Goal: Task Accomplishment & Management: Manage account settings

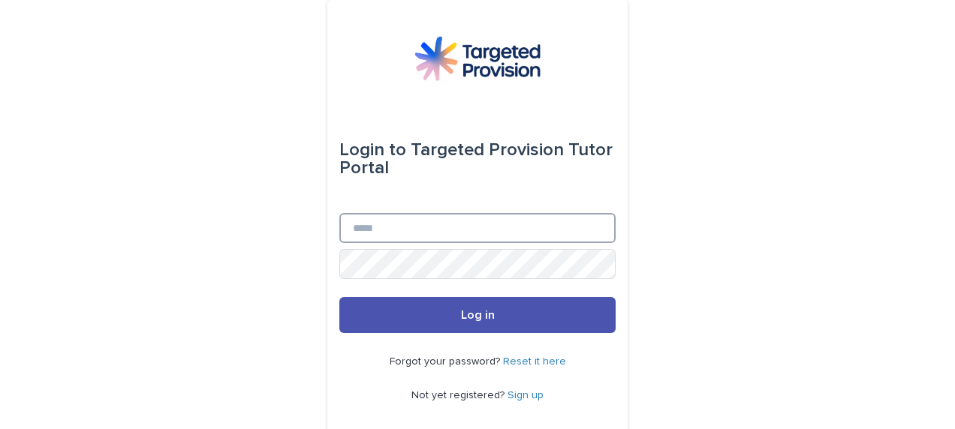
click at [458, 225] on input "Email" at bounding box center [477, 228] width 276 height 30
type input "**********"
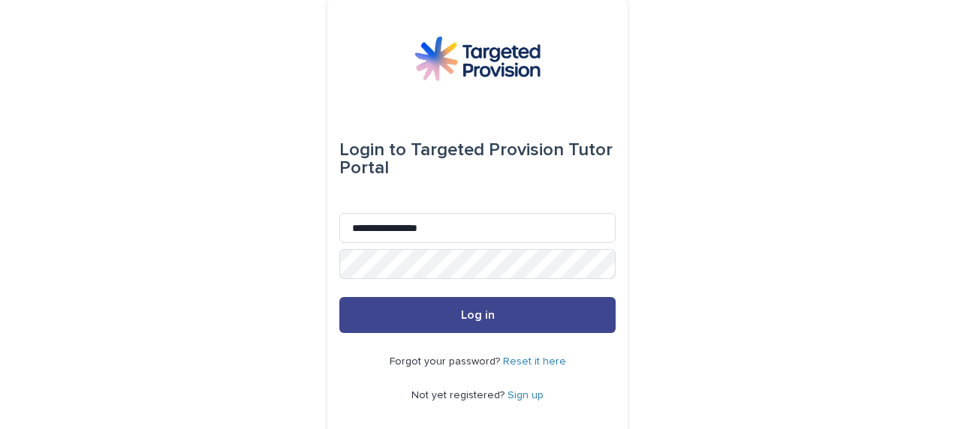
click at [422, 319] on button "Log in" at bounding box center [477, 315] width 276 height 36
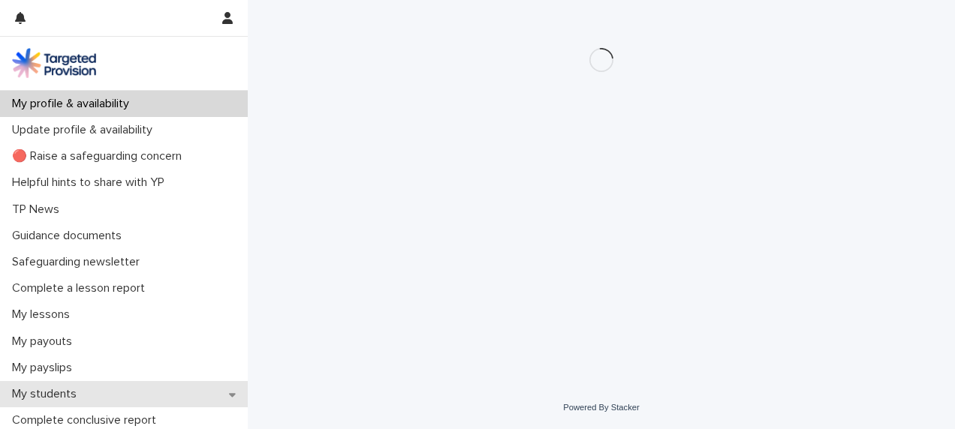
click at [98, 391] on div "My students" at bounding box center [124, 394] width 248 height 26
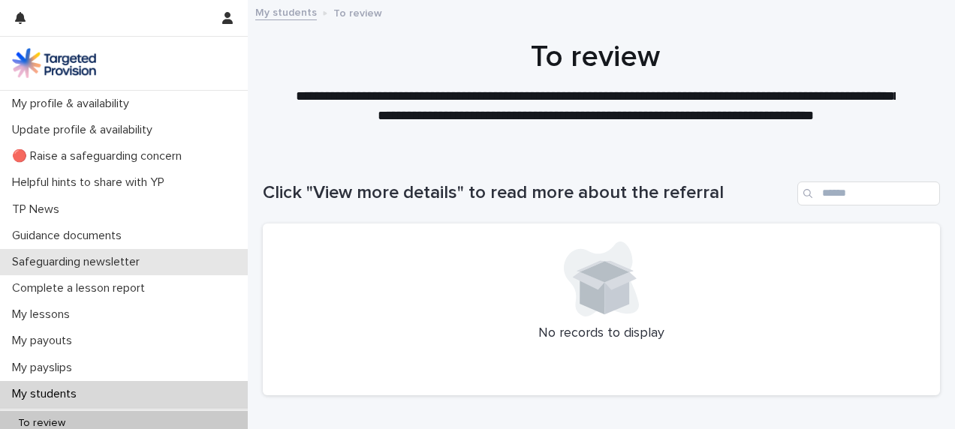
scroll to position [150, 0]
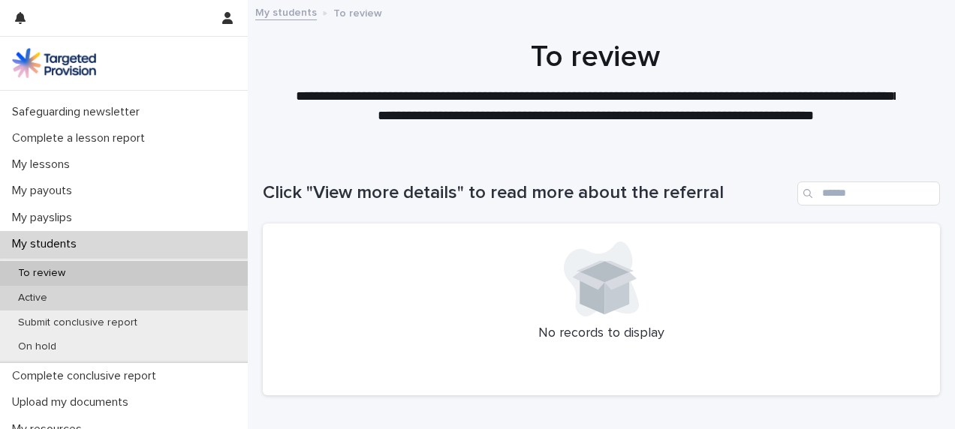
click at [96, 300] on div "Active" at bounding box center [124, 298] width 248 height 25
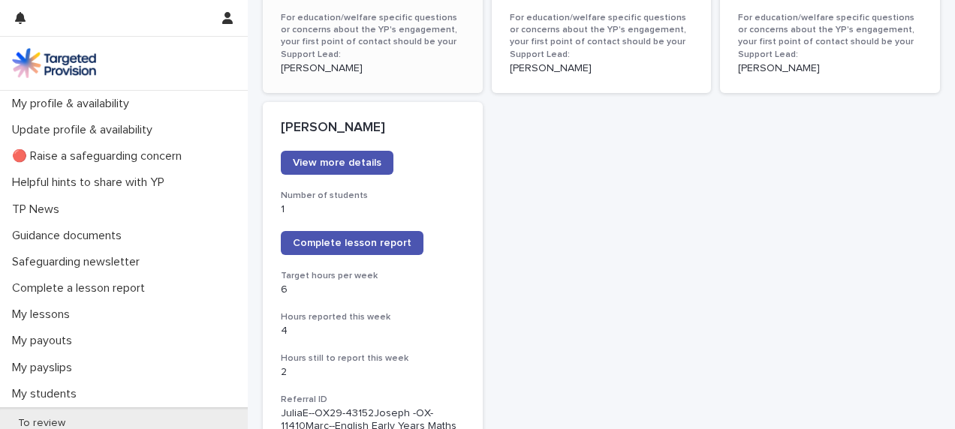
scroll to position [1201, 0]
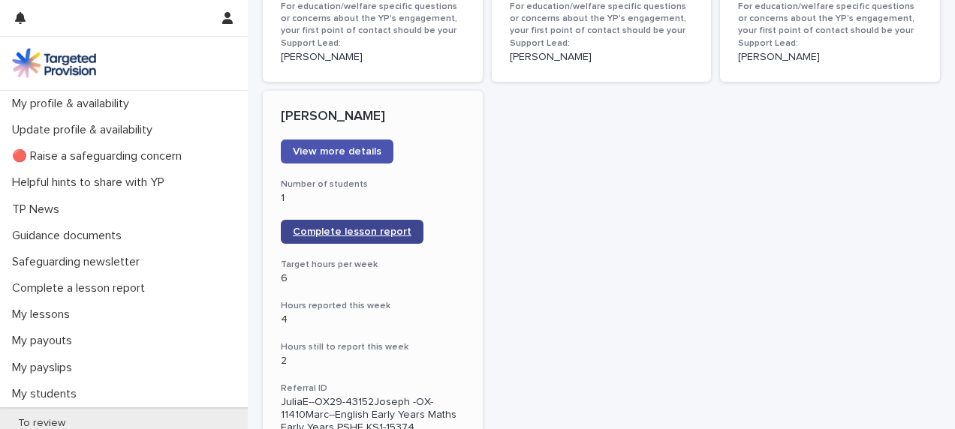
click at [341, 227] on span "Complete lesson report" at bounding box center [352, 232] width 119 height 11
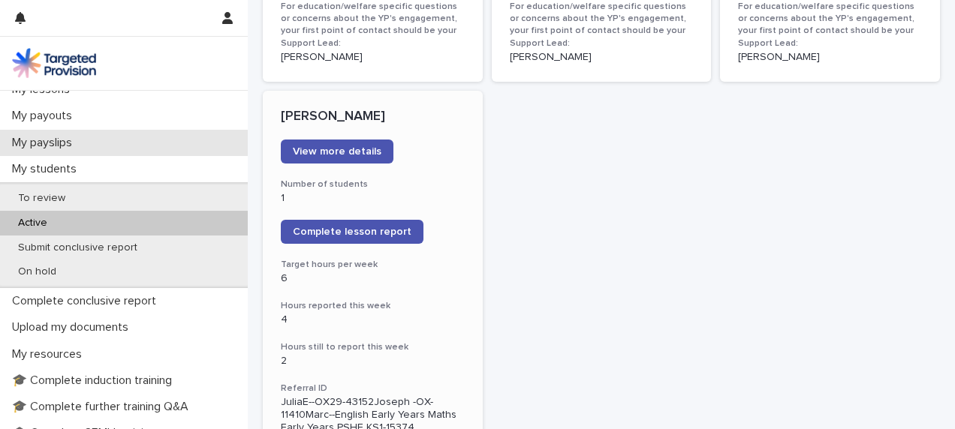
click at [53, 140] on p "My payslips" at bounding box center [45, 143] width 78 height 14
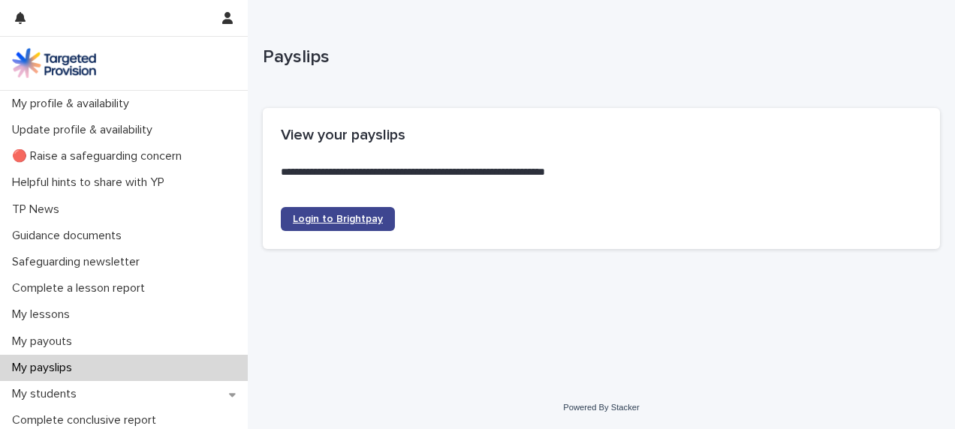
click at [357, 218] on span "Login to Brightpay" at bounding box center [338, 219] width 90 height 11
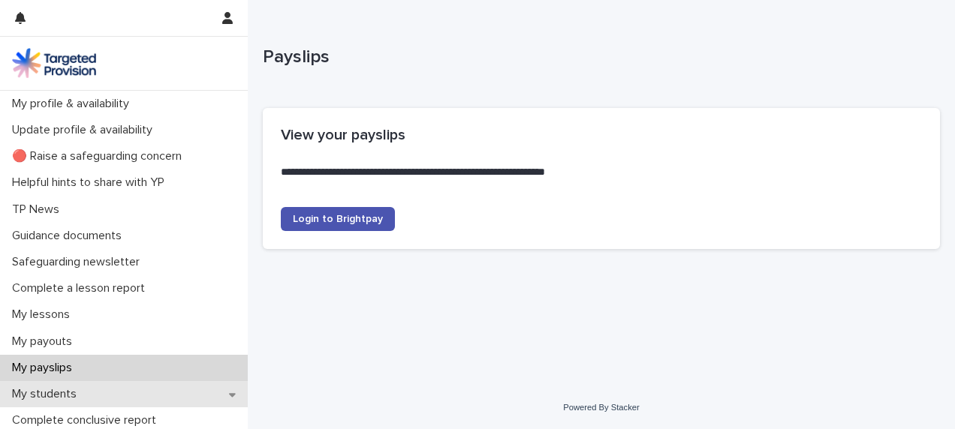
click at [59, 395] on p "My students" at bounding box center [47, 394] width 83 height 14
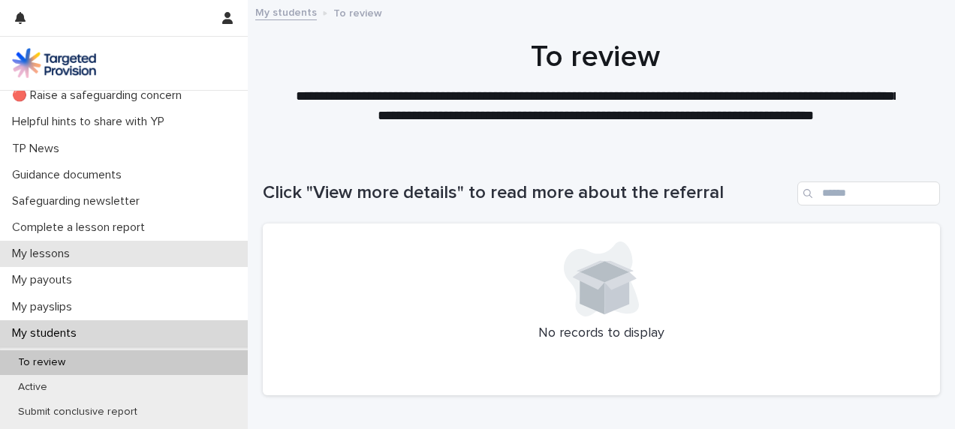
scroll to position [150, 0]
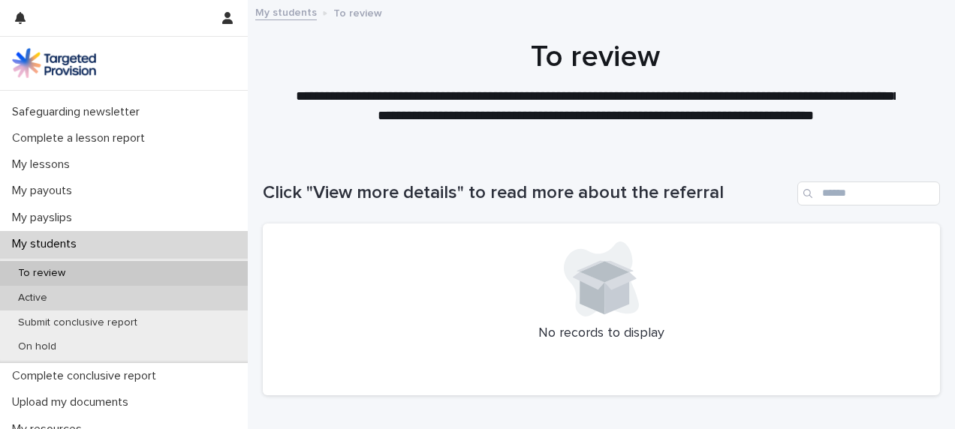
click at [95, 302] on div "Active" at bounding box center [124, 298] width 248 height 25
